Goal: Transaction & Acquisition: Purchase product/service

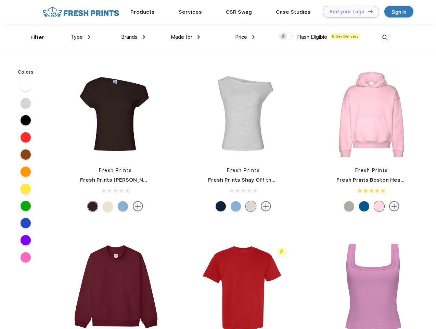
scroll to position [0, 0]
click at [349, 12] on link "Add your Logo Design Tool" at bounding box center [351, 12] width 57 height 12
click at [0, 0] on div "Design Tool" at bounding box center [0, 0] width 0 height 0
click at [368, 11] on link "Add your Logo Design Tool" at bounding box center [351, 12] width 57 height 12
click at [33, 37] on div "Filter" at bounding box center [37, 38] width 14 height 8
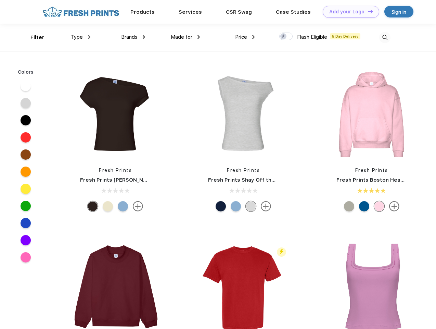
click at [81, 37] on span "Type" at bounding box center [77, 37] width 12 height 6
click at [133, 37] on span "Brands" at bounding box center [129, 37] width 16 height 6
click at [186, 37] on span "Made for" at bounding box center [182, 37] width 22 height 6
click at [245, 37] on span "Price" at bounding box center [241, 37] width 12 height 6
click at [286, 37] on div at bounding box center [286, 37] width 13 height 8
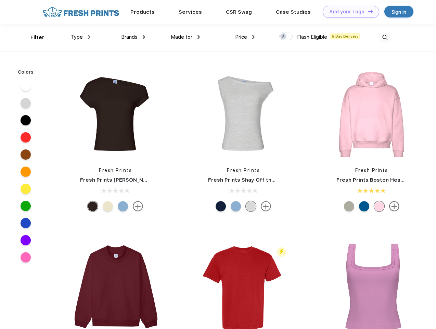
click at [284, 37] on input "checkbox" at bounding box center [282, 34] width 4 height 4
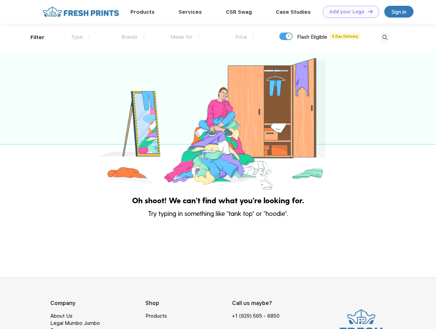
click at [385, 37] on img at bounding box center [385, 37] width 11 height 11
